Goal: Information Seeking & Learning: Check status

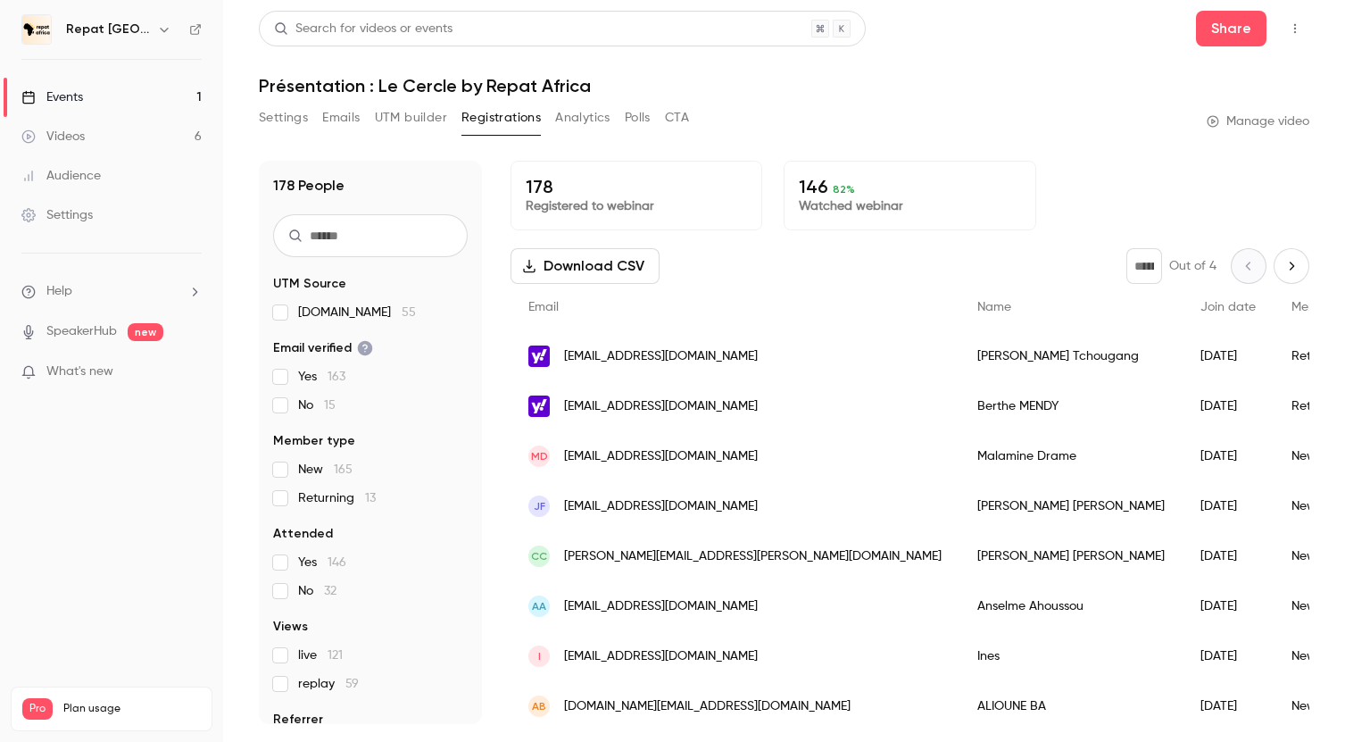
click at [73, 125] on link "Videos 6" at bounding box center [111, 136] width 223 height 39
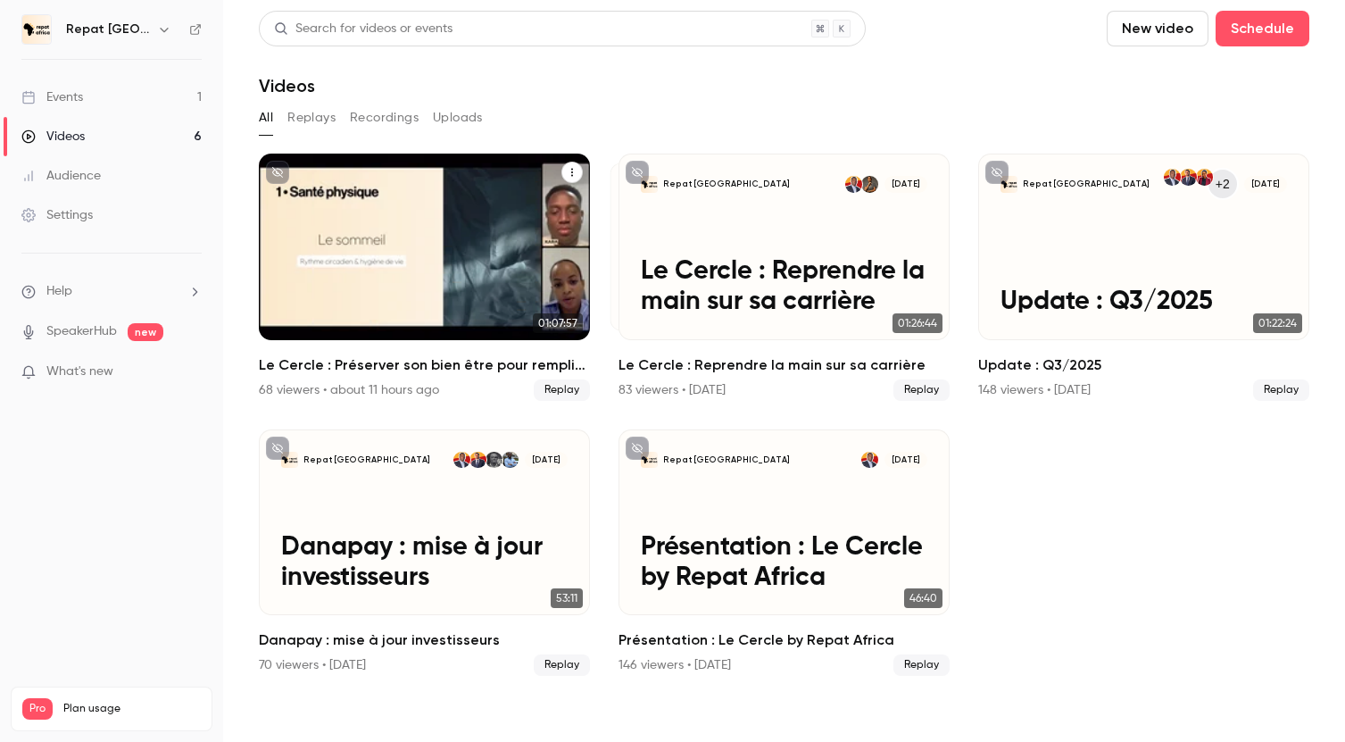
click at [259, 384] on div "68 viewers • about 11 hours ago" at bounding box center [349, 390] width 180 height 18
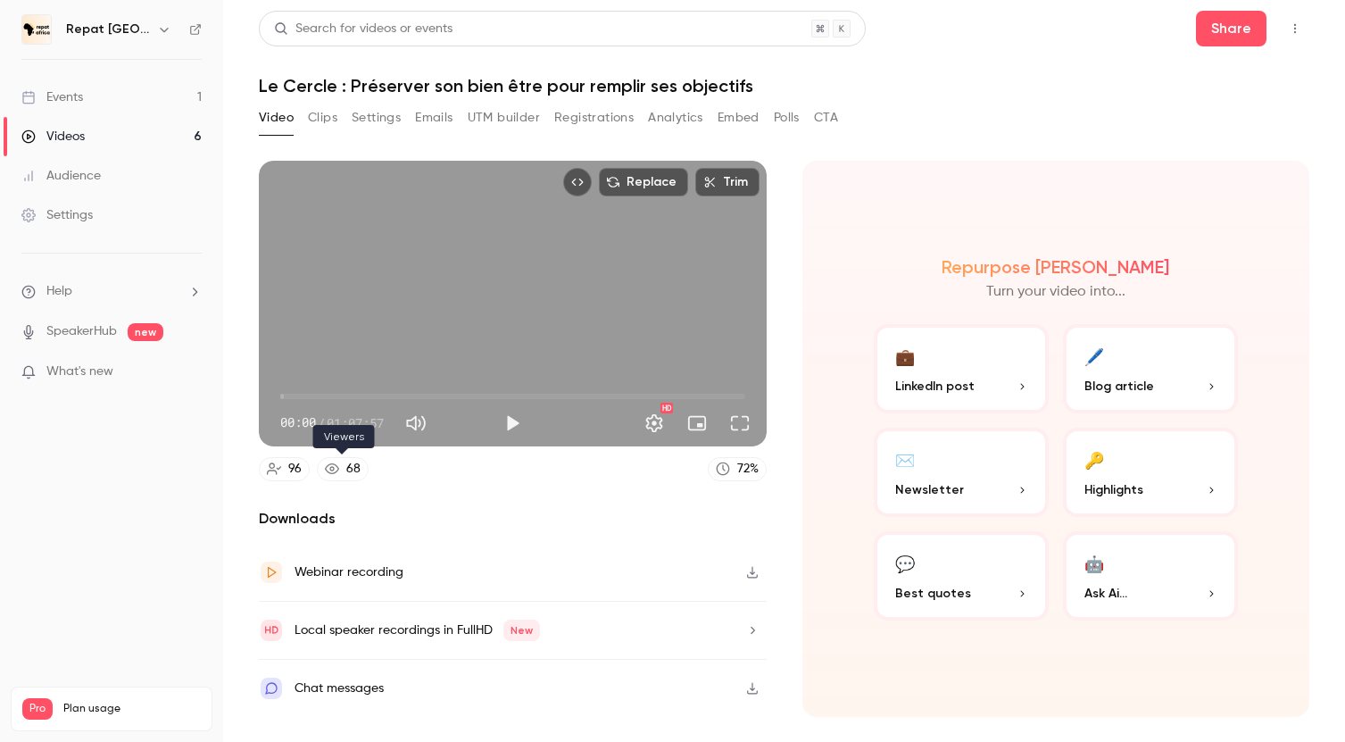
click at [347, 467] on div "68" at bounding box center [353, 469] width 14 height 19
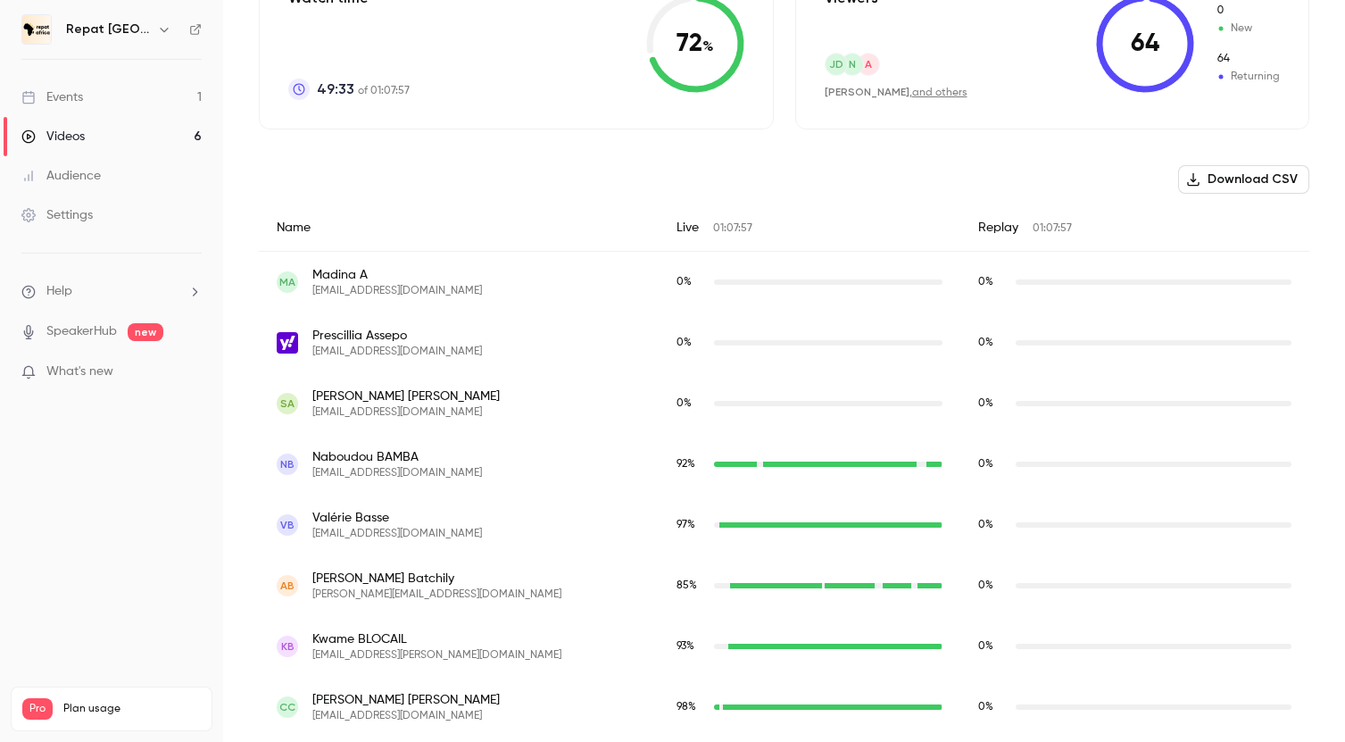
scroll to position [488, 0]
